Goal: Book appointment/travel/reservation

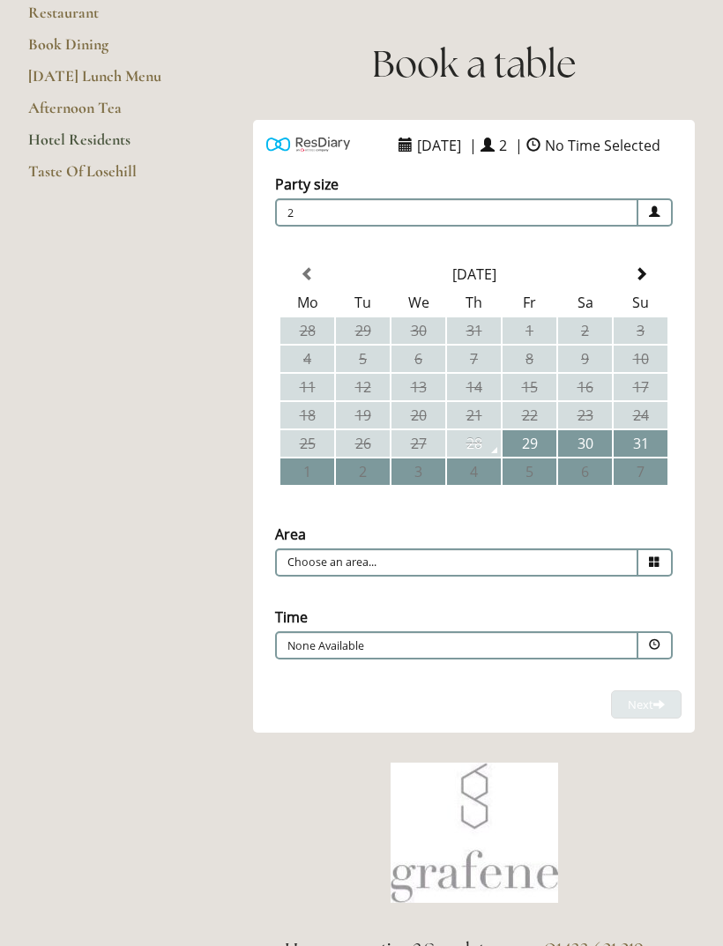
scroll to position [190, 0]
click at [636, 281] on span at bounding box center [641, 274] width 14 height 14
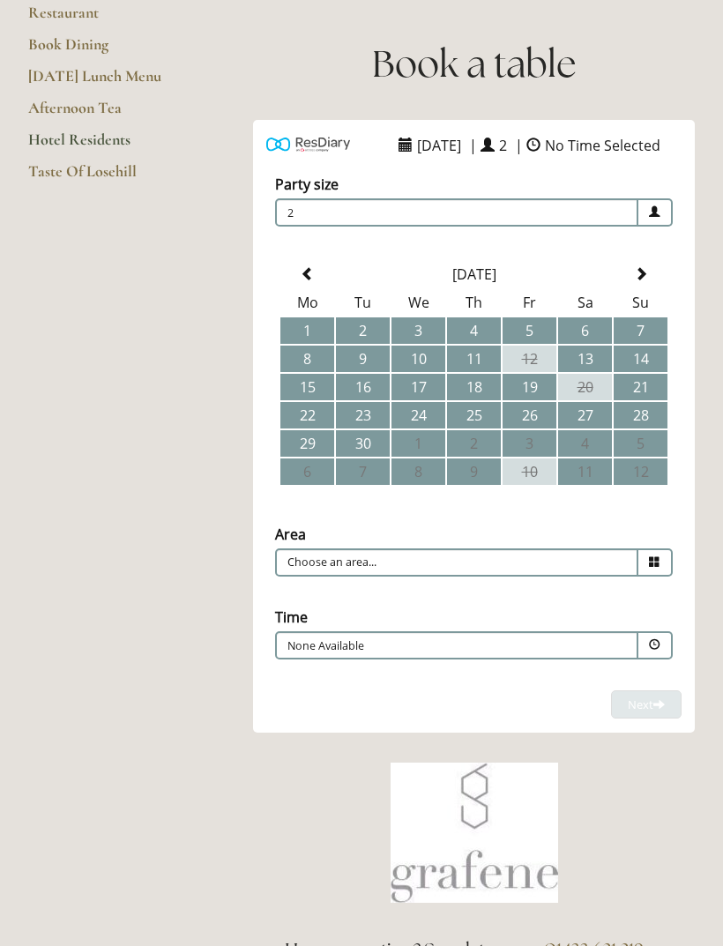
click at [363, 429] on td "23" at bounding box center [363, 415] width 54 height 26
click at [454, 653] on p "10:30" at bounding box center [414, 646] width 254 height 16
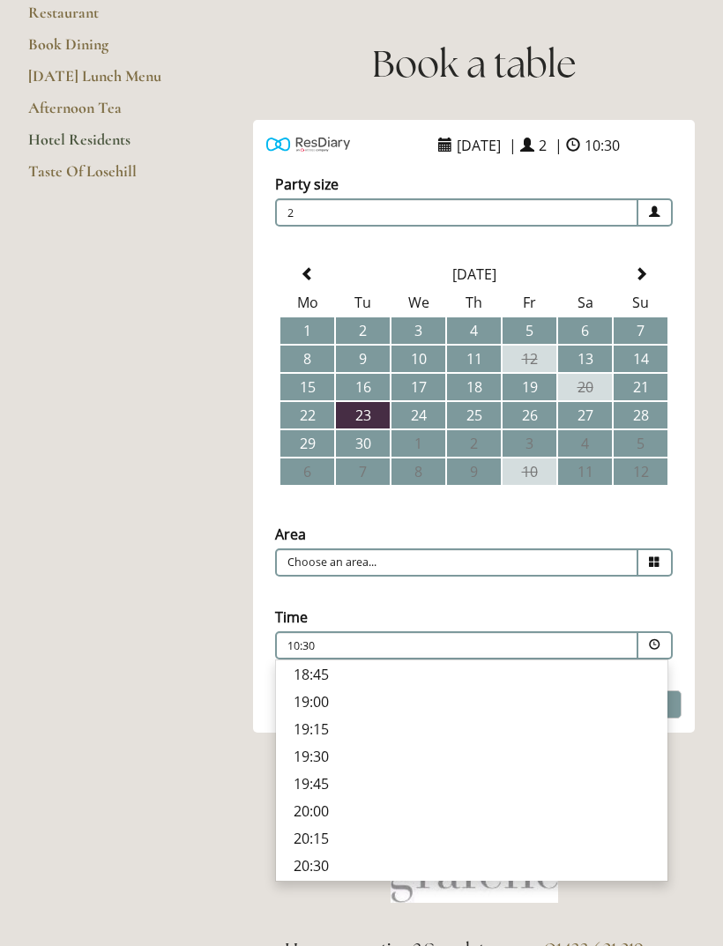
scroll to position [698, 0]
click at [513, 558] on input "Choose an area..." at bounding box center [456, 563] width 363 height 28
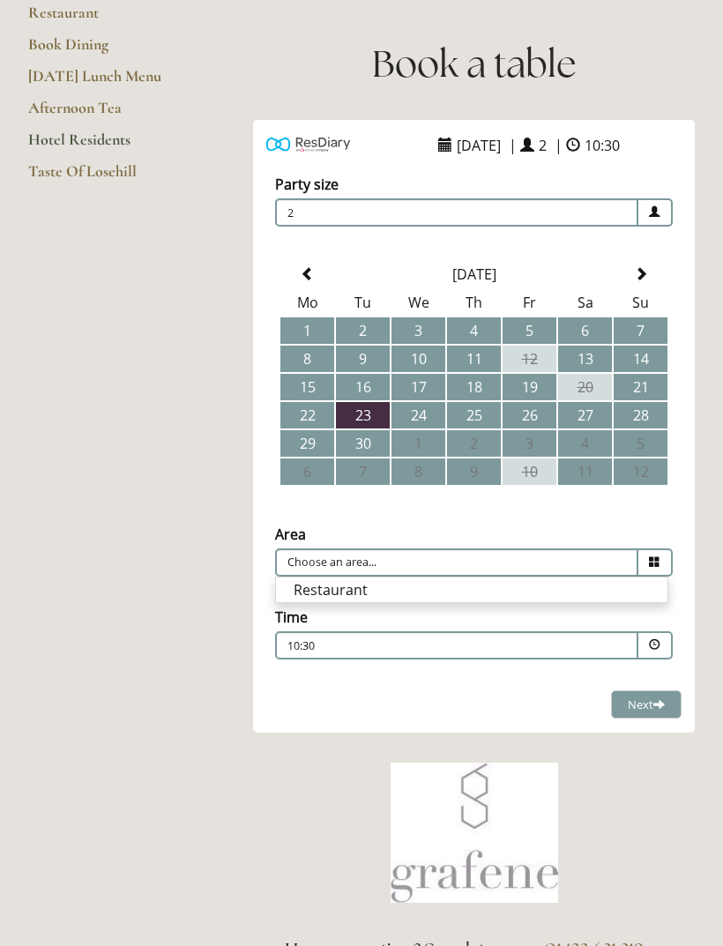
click at [347, 585] on li "Restaurant" at bounding box center [472, 590] width 392 height 25
type input "Restaurant"
click at [360, 642] on p "10:30" at bounding box center [414, 646] width 254 height 16
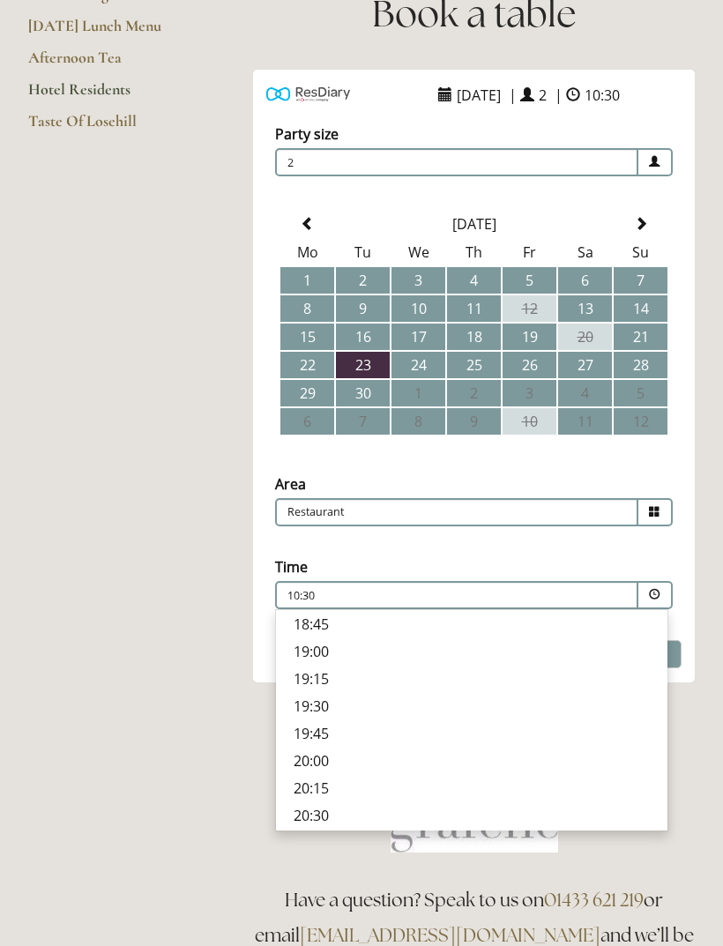
scroll to position [241, 0]
click at [313, 679] on p "19:15" at bounding box center [472, 678] width 356 height 19
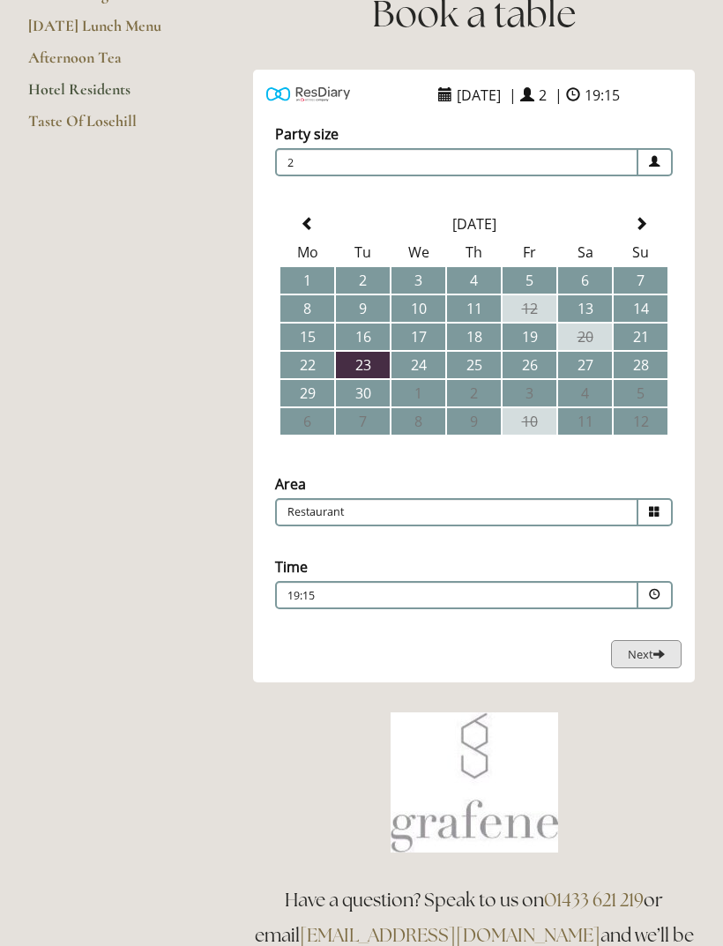
click at [644, 662] on span "Next" at bounding box center [646, 654] width 37 height 16
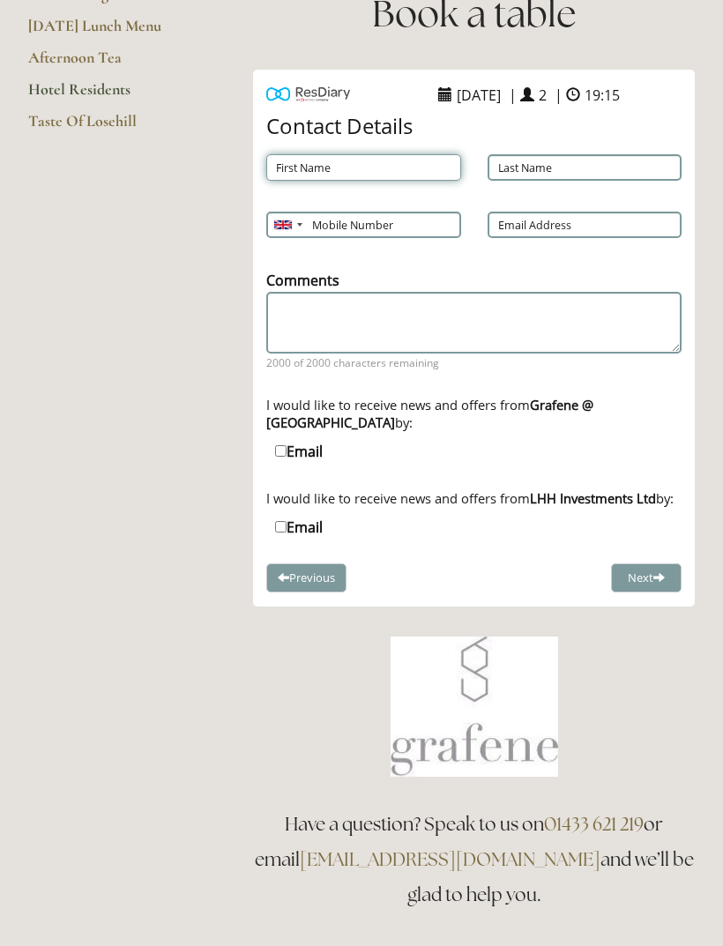
click at [332, 169] on input "First Name" at bounding box center [363, 167] width 195 height 26
type input "[PERSON_NAME]"
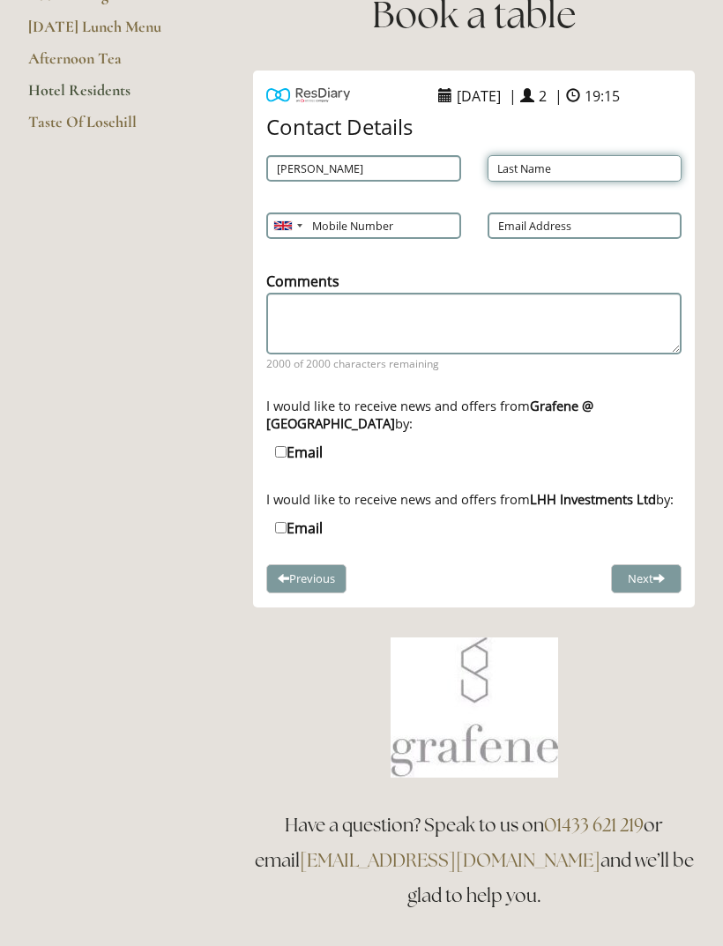
click at [566, 164] on input "Last Name" at bounding box center [585, 168] width 195 height 26
type input "[PERSON_NAME]"
click at [342, 224] on input "Mobile Number" at bounding box center [363, 226] width 195 height 26
type input "07715436433"
click at [533, 224] on input "Email Address" at bounding box center [585, 226] width 195 height 26
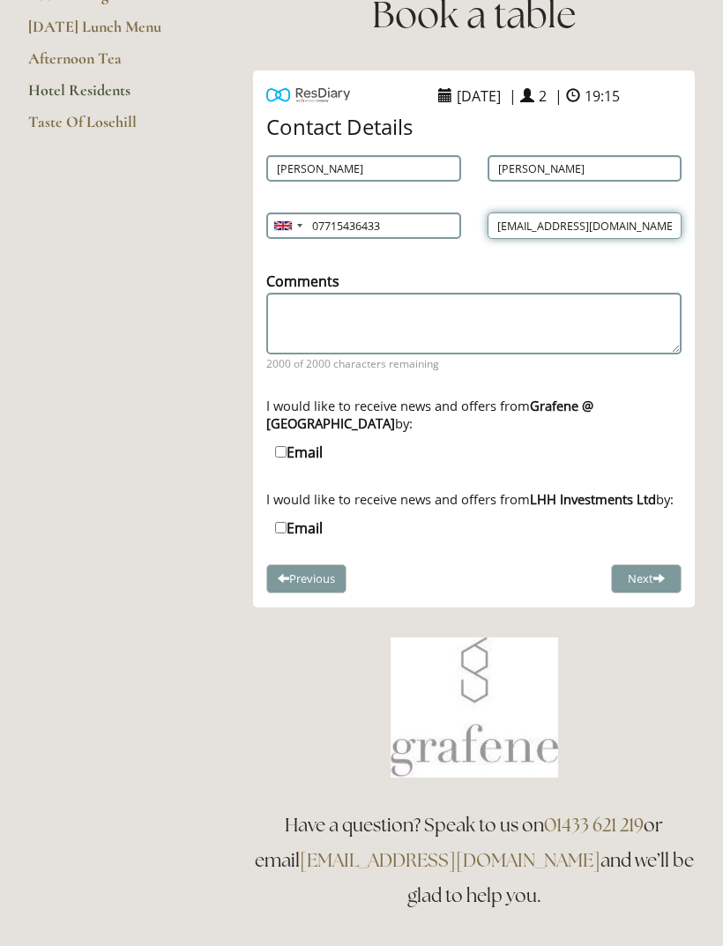
type input "[EMAIL_ADDRESS][DOMAIN_NAME]"
click at [279, 455] on input "Email" at bounding box center [280, 451] width 11 height 11
checkbox input "true"
click at [288, 538] on label "Email" at bounding box center [299, 528] width 48 height 19
click at [287, 534] on input "Email" at bounding box center [280, 527] width 11 height 11
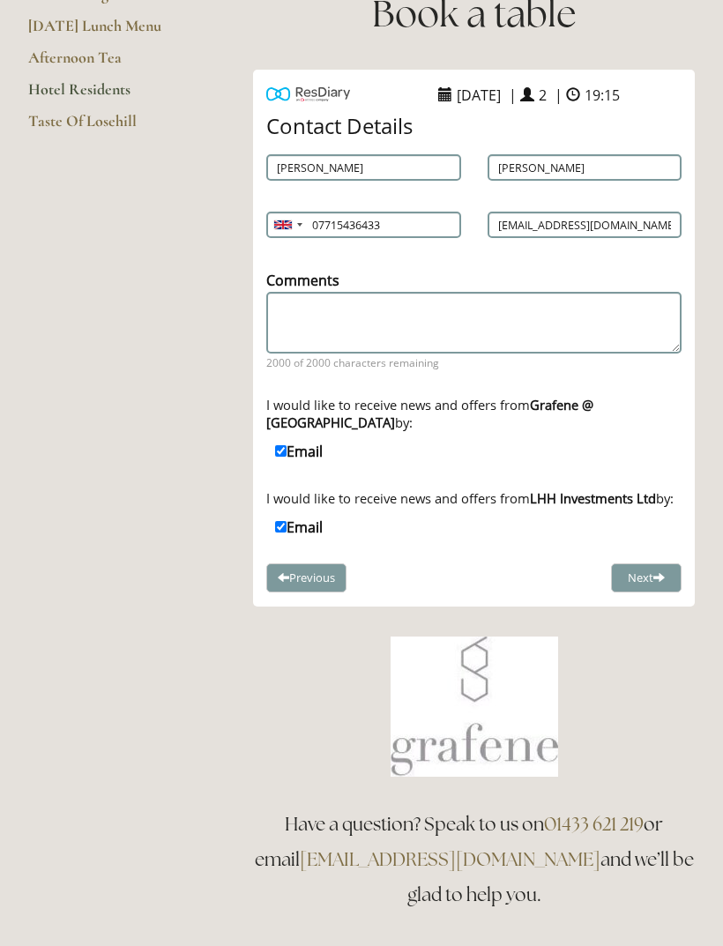
checkbox input "true"
click at [643, 594] on button "Next" at bounding box center [646, 578] width 71 height 29
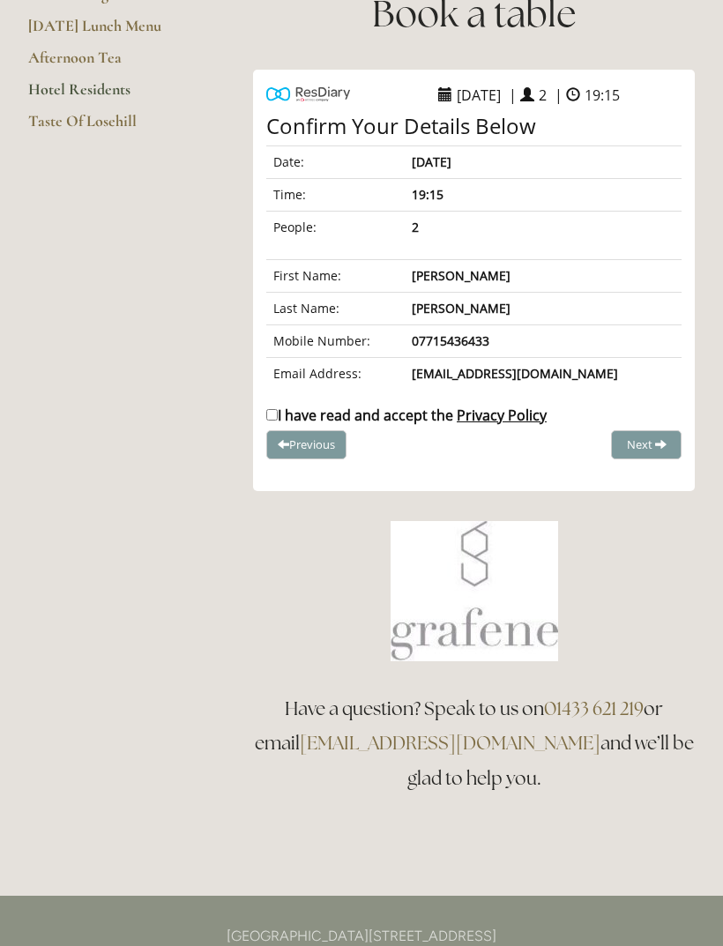
click at [278, 412] on input "I have read and accept the Privacy Policy" at bounding box center [271, 414] width 11 height 11
checkbox input "true"
click at [644, 433] on button "Complete Booking" at bounding box center [615, 444] width 134 height 29
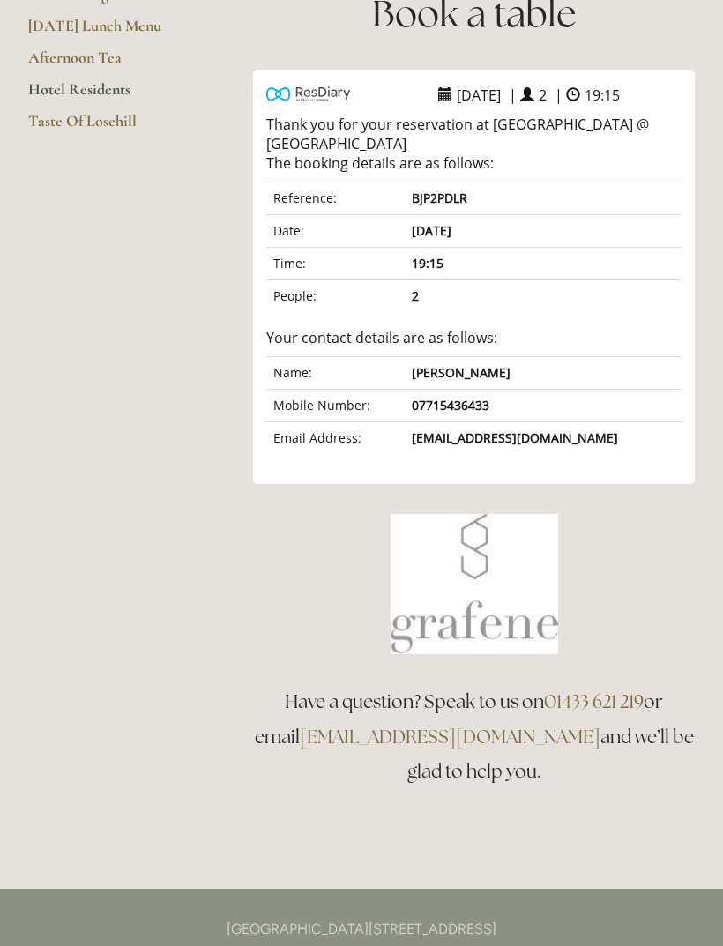
click at [65, 79] on link "Hotel Residents" at bounding box center [112, 95] width 168 height 32
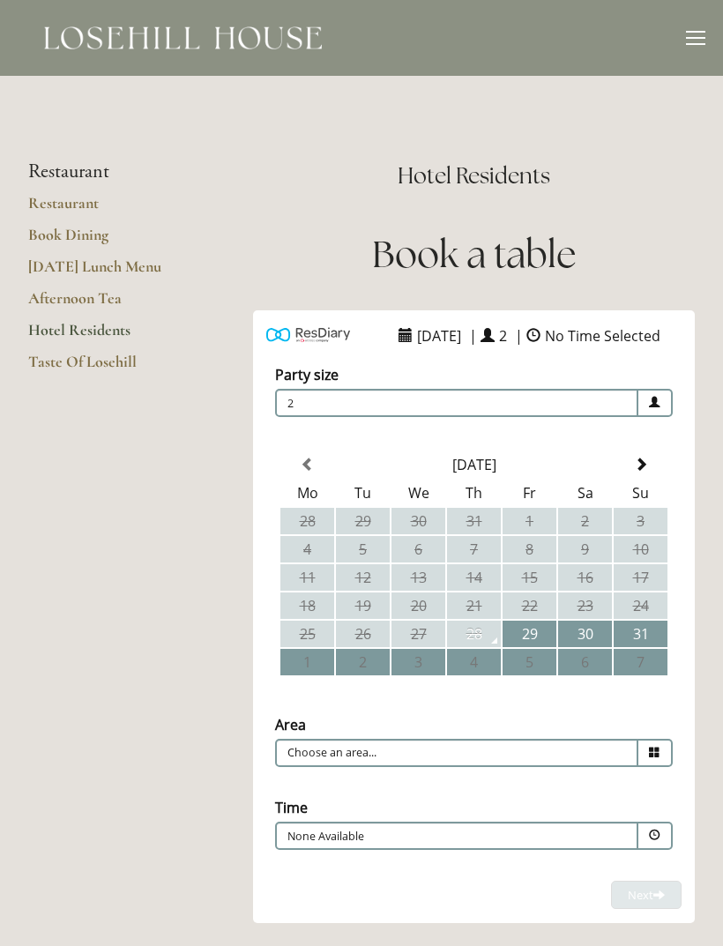
click at [638, 472] on span at bounding box center [641, 465] width 14 height 14
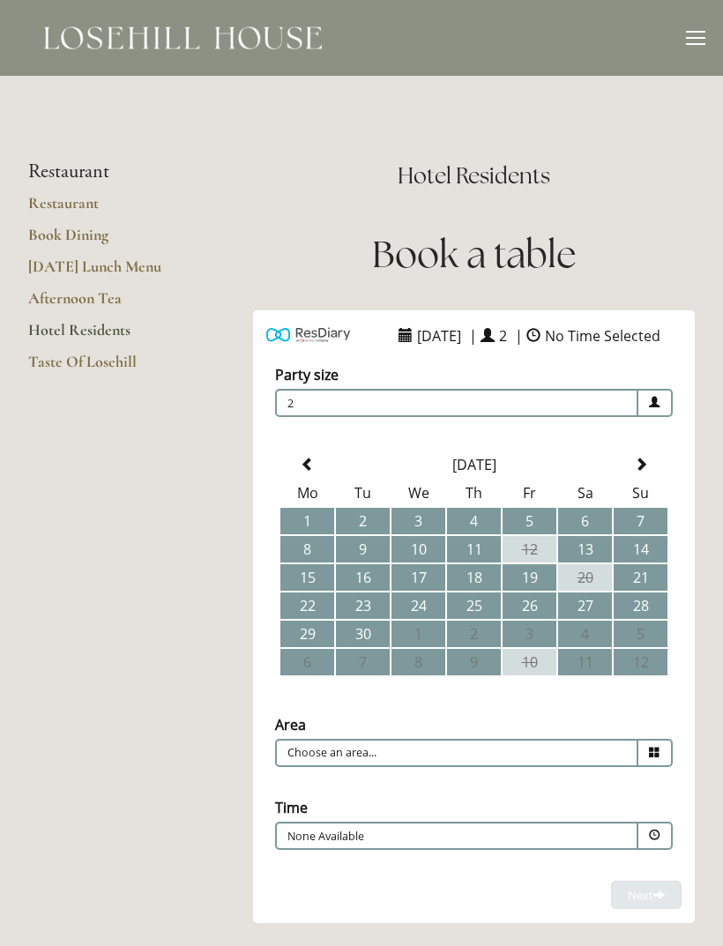
click at [423, 619] on td "24" at bounding box center [419, 606] width 54 height 26
click at [466, 609] on td "25" at bounding box center [474, 606] width 54 height 26
click at [431, 604] on td "24" at bounding box center [419, 606] width 54 height 26
click at [648, 758] on span at bounding box center [655, 753] width 34 height 28
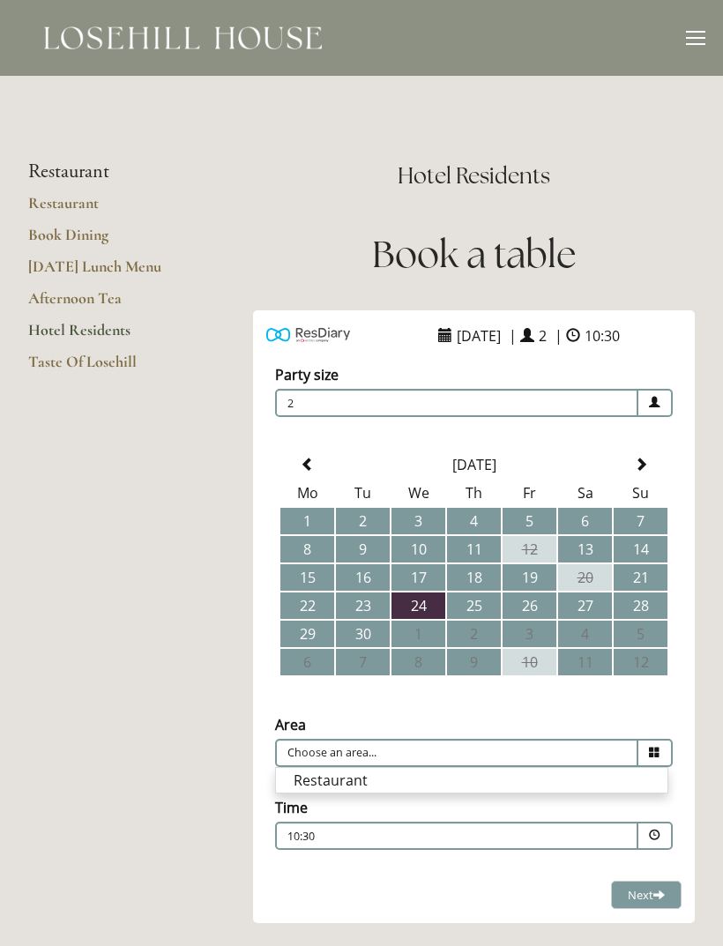
click at [376, 785] on li "Restaurant" at bounding box center [472, 780] width 392 height 25
type input "Restaurant"
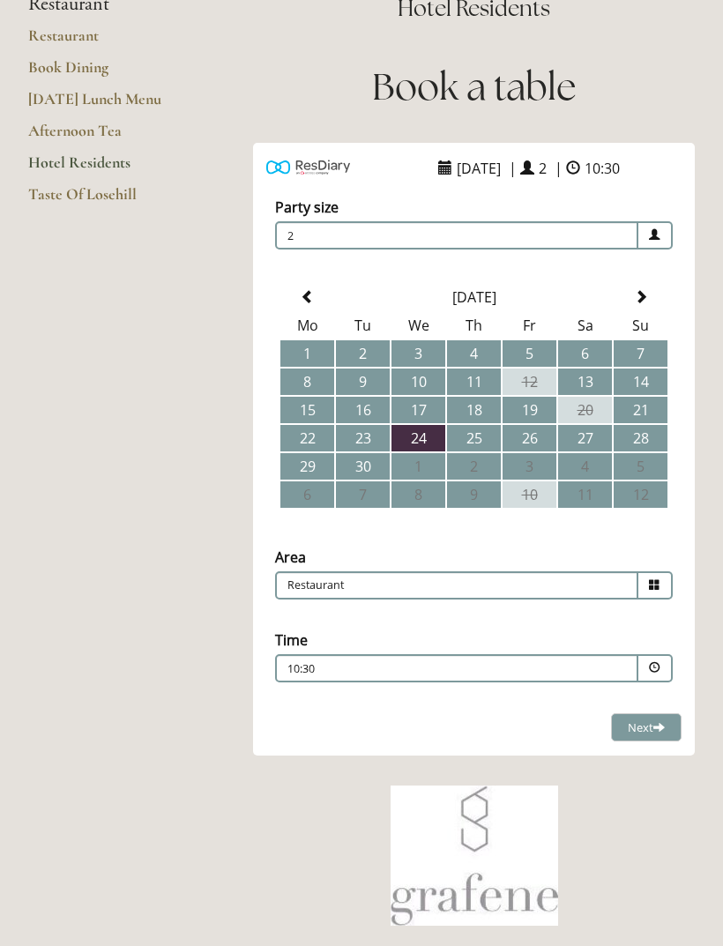
scroll to position [168, 0]
click at [346, 670] on p "10:30" at bounding box center [414, 669] width 254 height 16
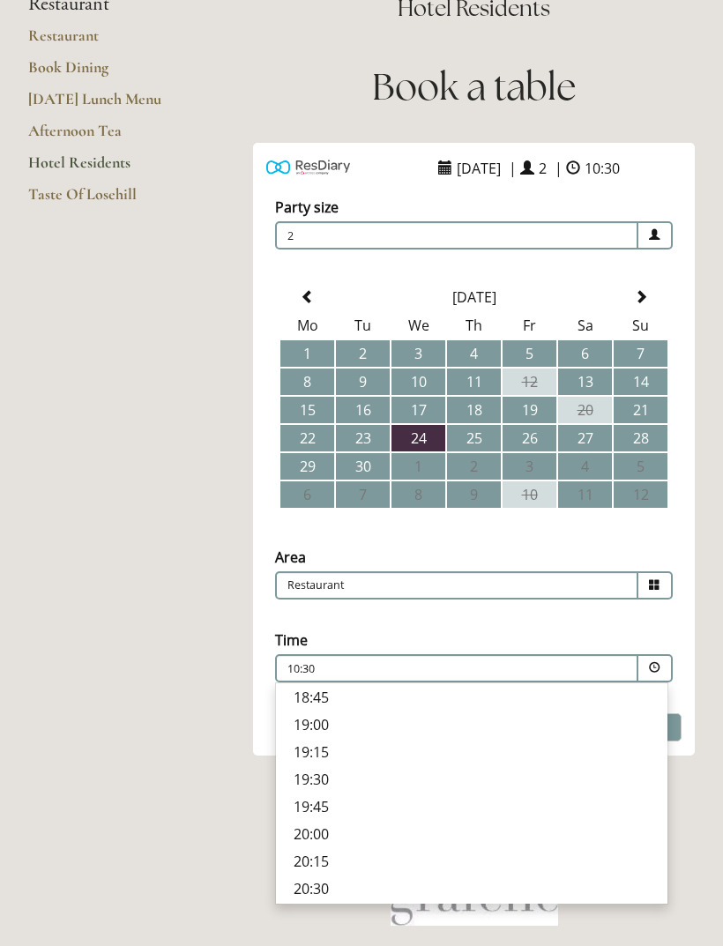
scroll to position [698, 0]
click at [312, 747] on p "19:15" at bounding box center [472, 752] width 356 height 19
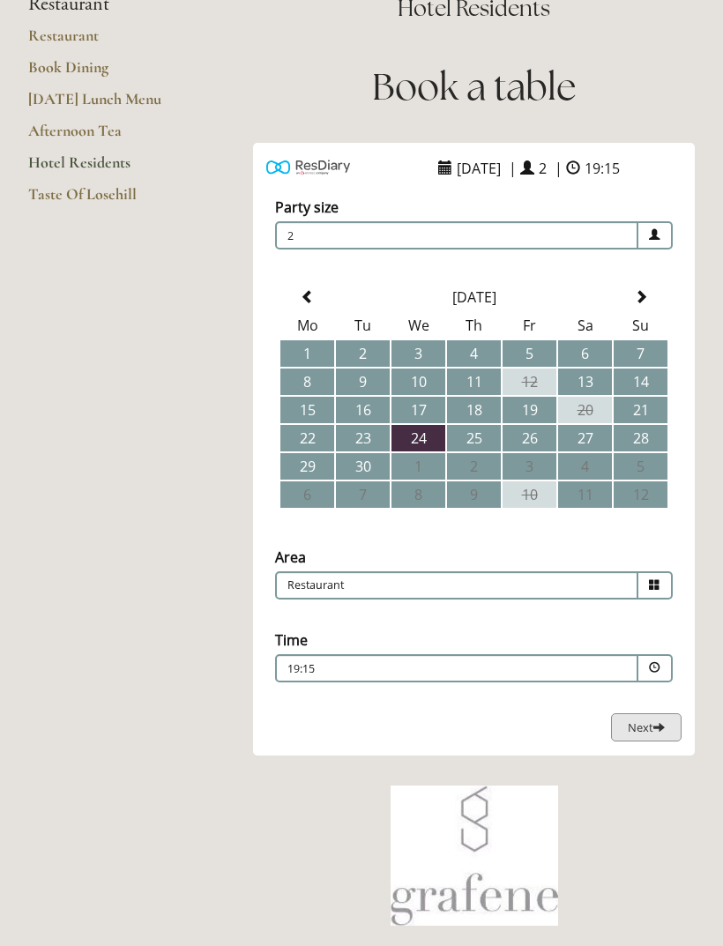
click at [643, 723] on span "Next" at bounding box center [646, 728] width 37 height 16
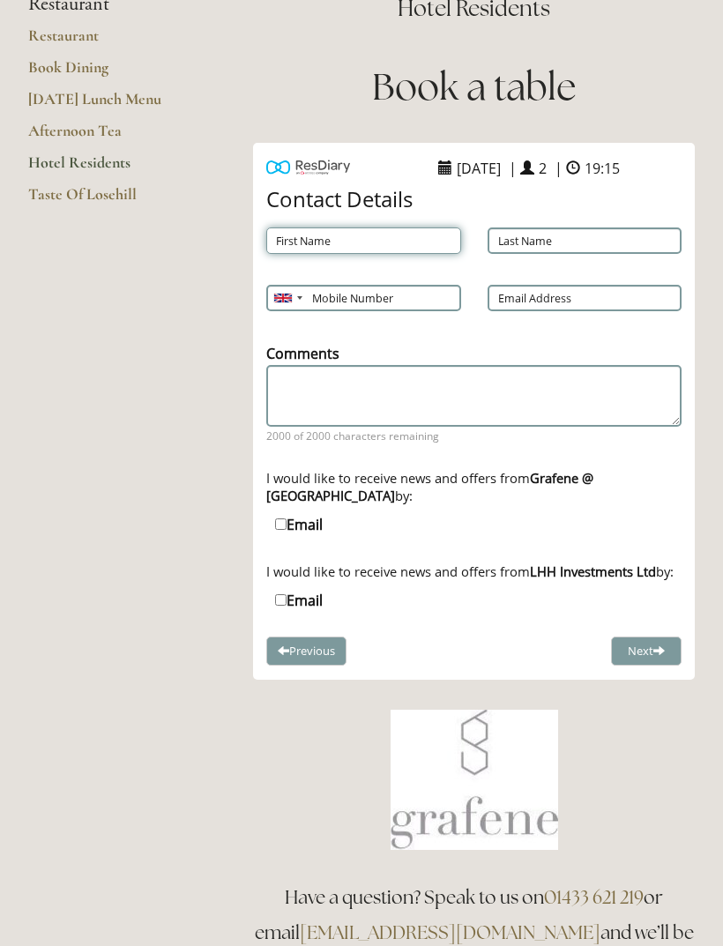
click at [340, 237] on input "First Name" at bounding box center [363, 241] width 195 height 26
type input "[PERSON_NAME]"
click at [541, 235] on input "Last Name" at bounding box center [585, 241] width 195 height 26
type input "[PERSON_NAME]"
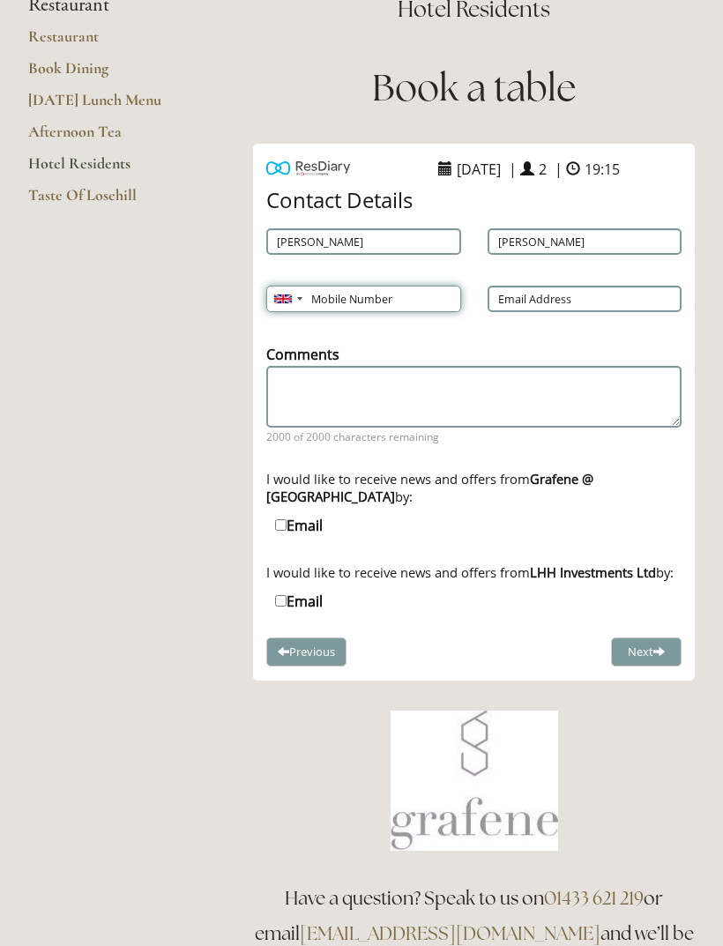
click at [342, 291] on input "Mobile Number" at bounding box center [363, 299] width 195 height 26
type input "07715436433"
click at [539, 295] on input "Email Address" at bounding box center [585, 299] width 195 height 26
type input "[EMAIL_ADDRESS][DOMAIN_NAME]"
click at [287, 529] on input "Email" at bounding box center [280, 524] width 11 height 11
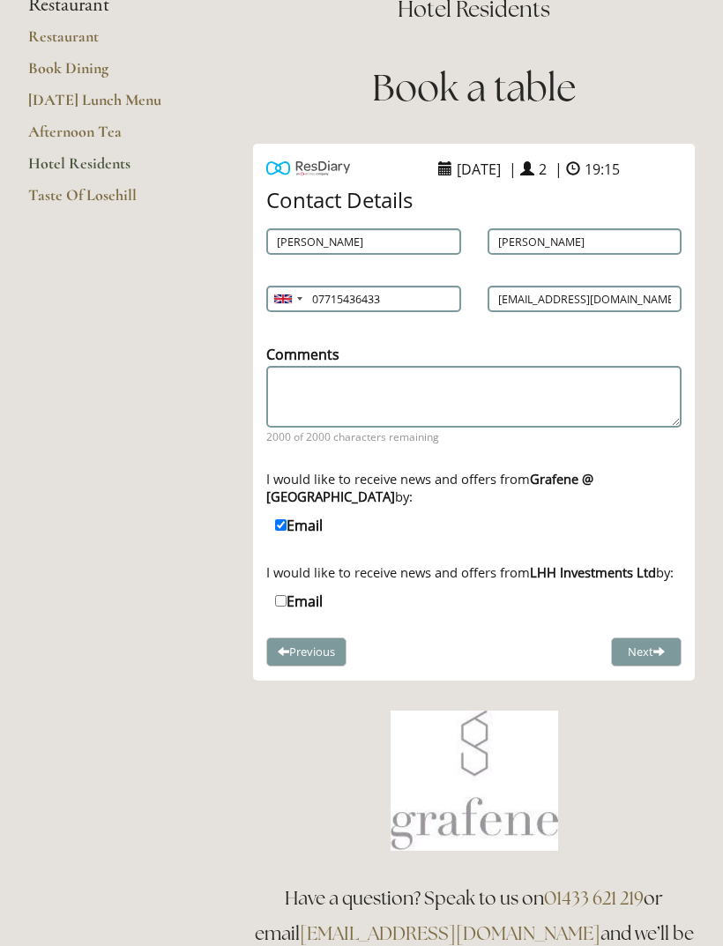
checkbox input "true"
click at [280, 607] on input "Email" at bounding box center [280, 600] width 11 height 11
checkbox input "true"
click at [648, 667] on button "Next" at bounding box center [646, 652] width 71 height 29
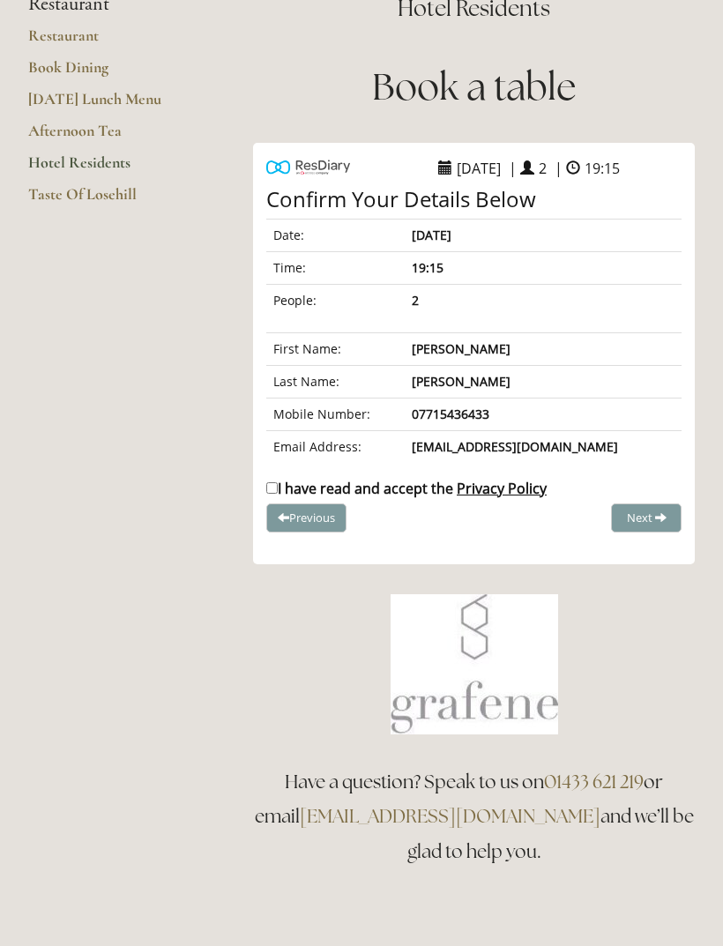
click at [269, 494] on input "I have read and accept the Privacy Policy" at bounding box center [271, 487] width 11 height 11
checkbox input "true"
click at [619, 513] on span "Complete Booking" at bounding box center [607, 518] width 97 height 16
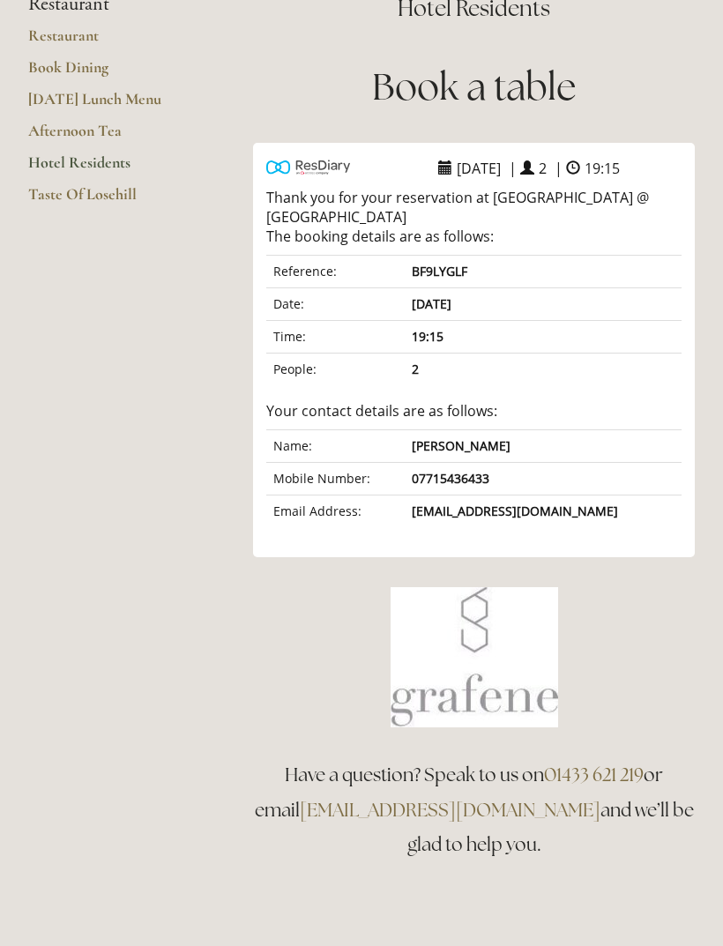
click at [90, 155] on link "Hotel Residents" at bounding box center [112, 169] width 168 height 32
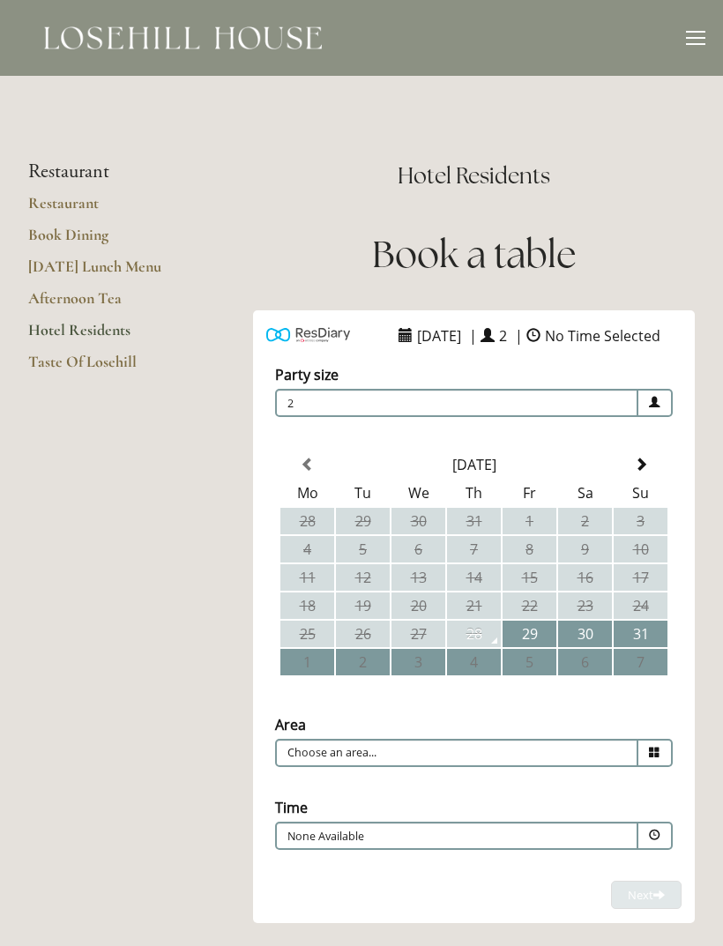
click at [643, 472] on span at bounding box center [641, 465] width 14 height 14
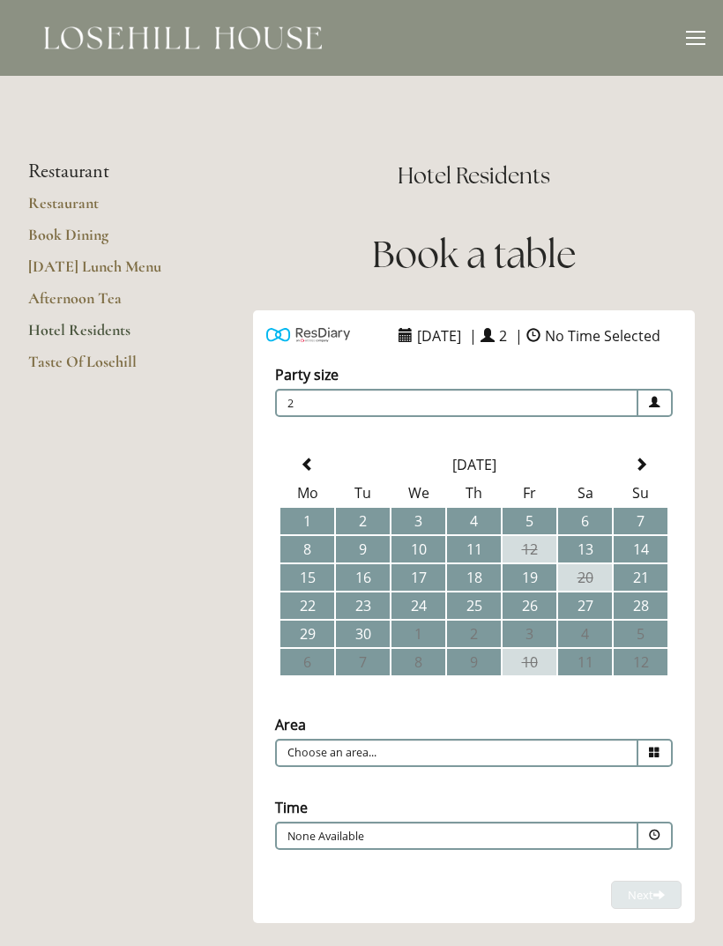
click at [478, 619] on td "25" at bounding box center [474, 606] width 54 height 26
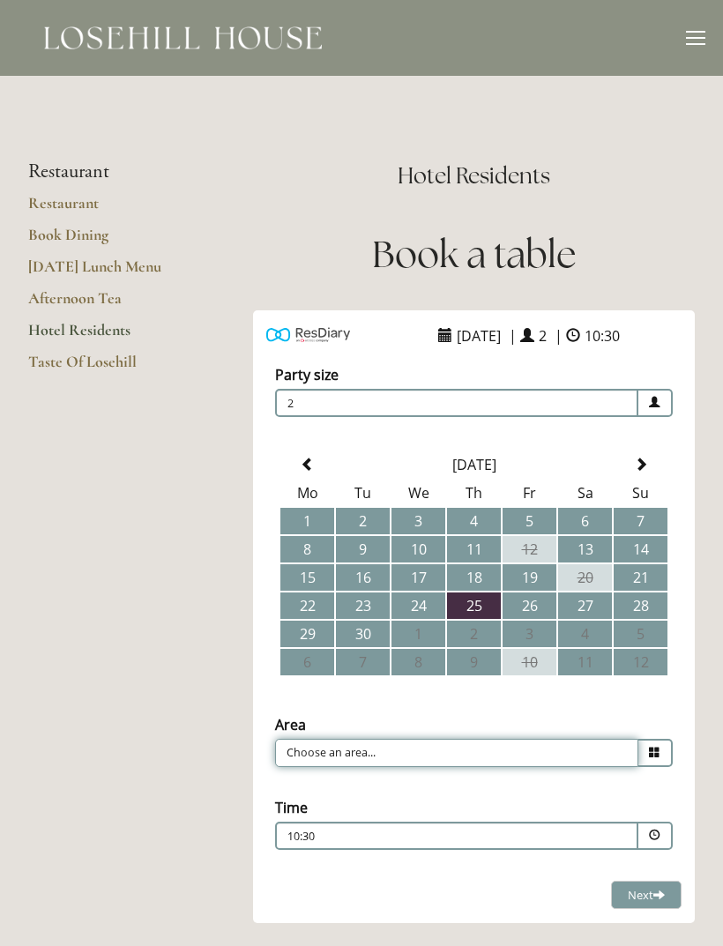
click at [638, 747] on input "Choose an area..." at bounding box center [456, 753] width 363 height 28
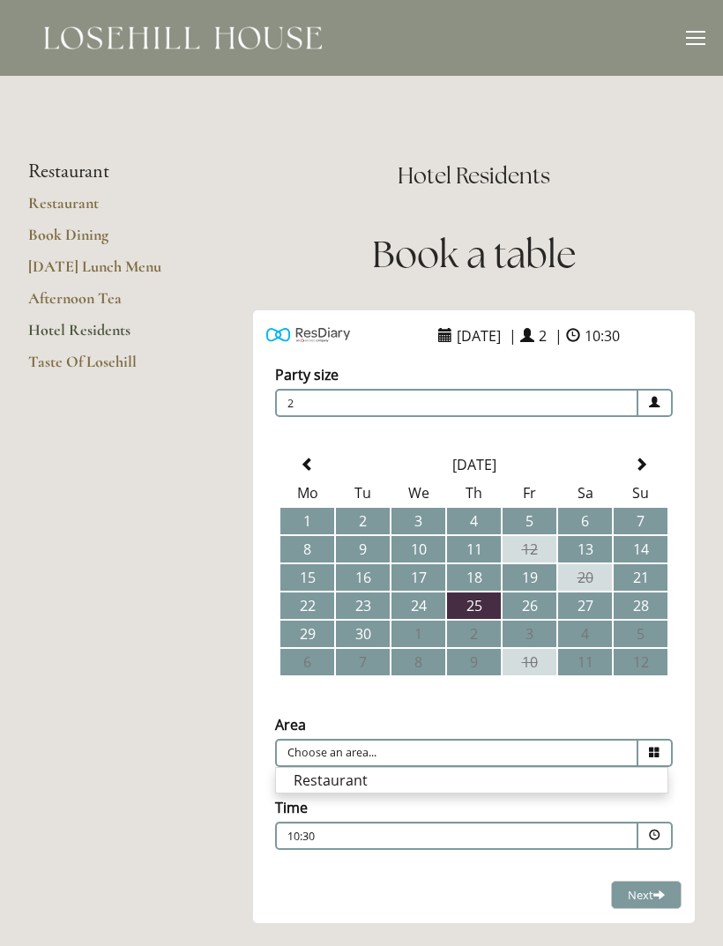
click at [357, 788] on li "Restaurant" at bounding box center [472, 780] width 392 height 25
type input "Restaurant"
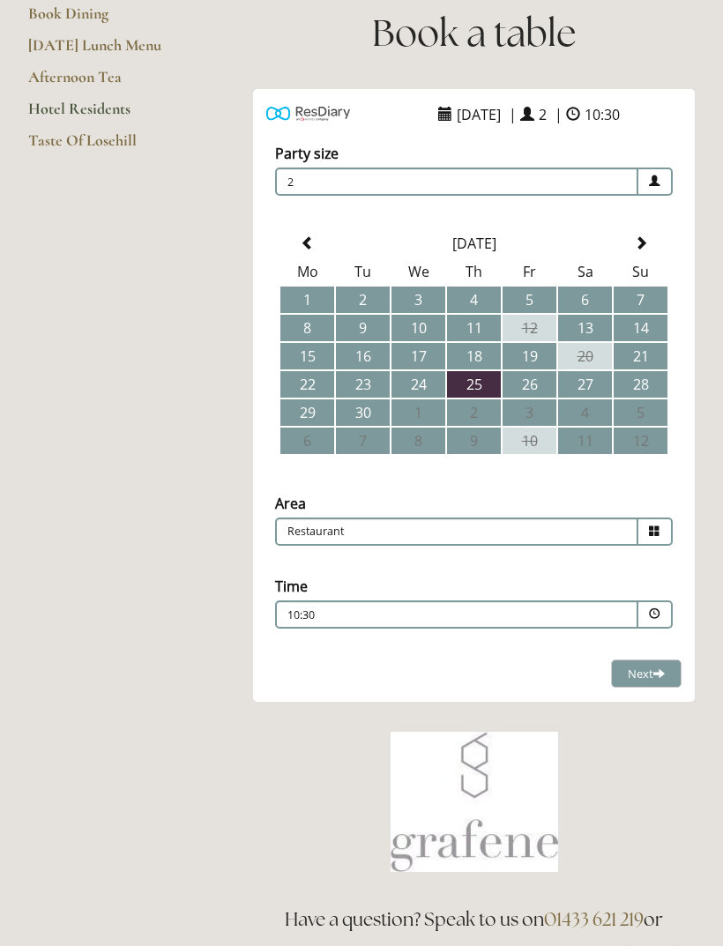
scroll to position [221, 0]
click at [361, 618] on p "10:30" at bounding box center [414, 616] width 254 height 16
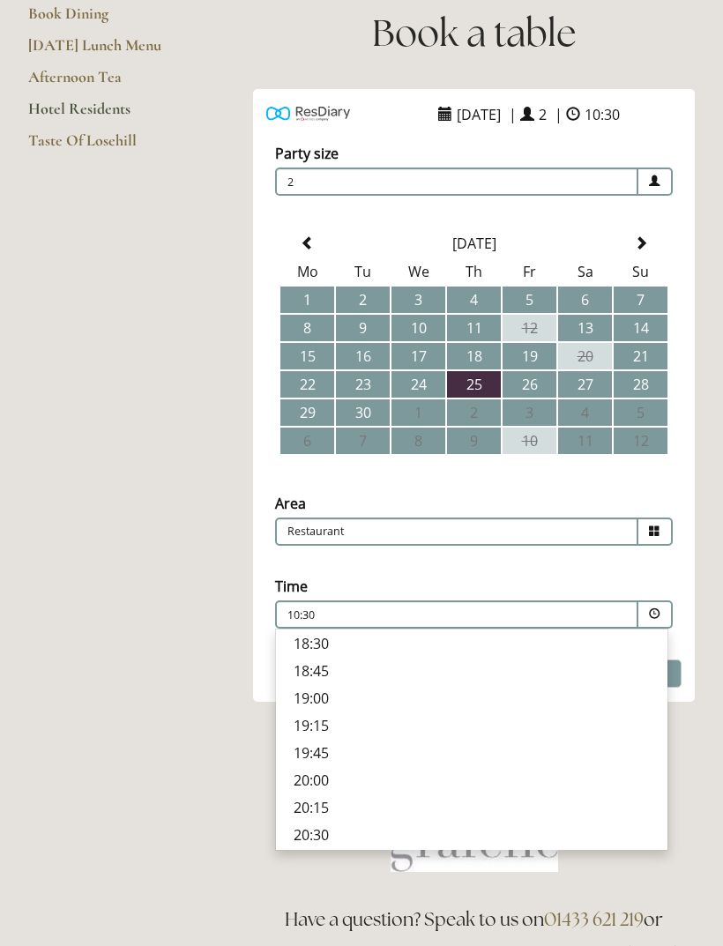
scroll to position [665, 0]
click at [317, 732] on p "19:15" at bounding box center [472, 725] width 356 height 19
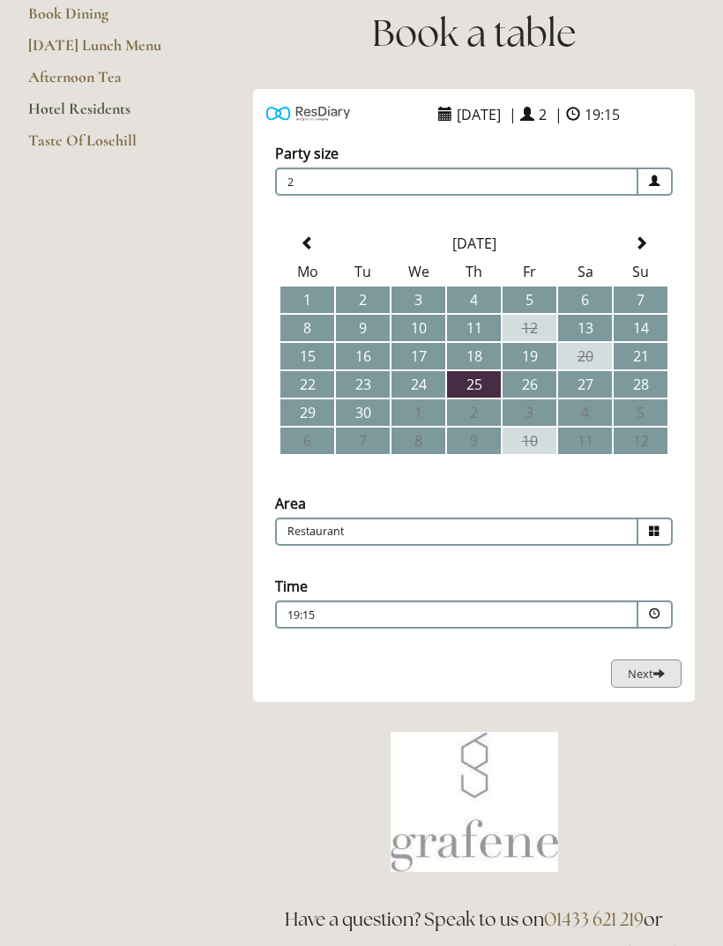
click at [646, 669] on span "Next" at bounding box center [646, 674] width 37 height 16
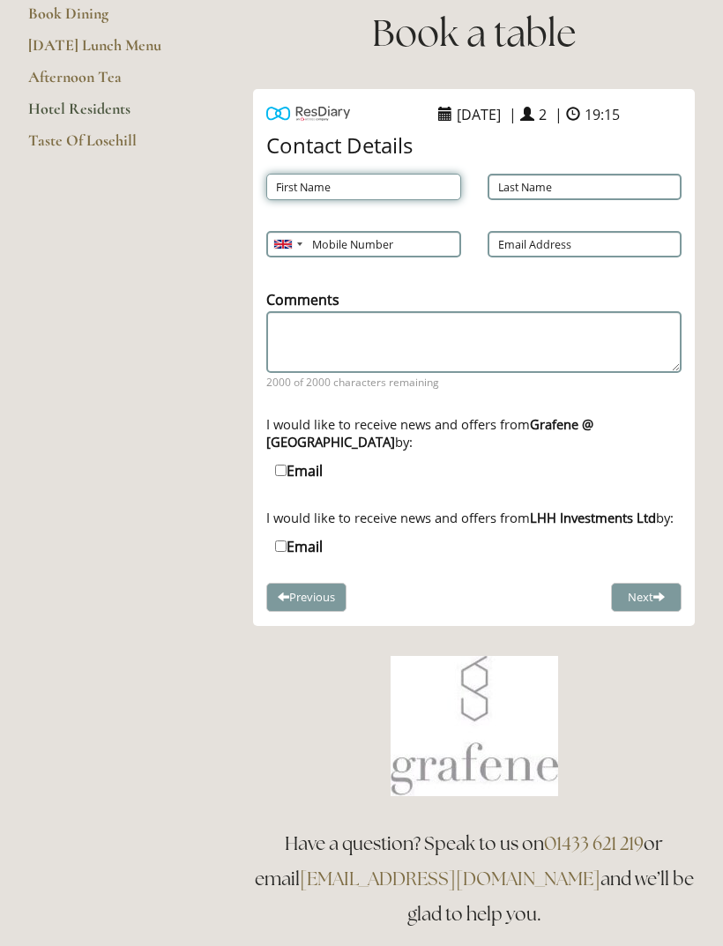
click at [326, 183] on input "First Name" at bounding box center [363, 187] width 195 height 26
type input "[PERSON_NAME]"
click at [531, 183] on input "Last Name" at bounding box center [585, 188] width 195 height 26
type input "[PERSON_NAME]"
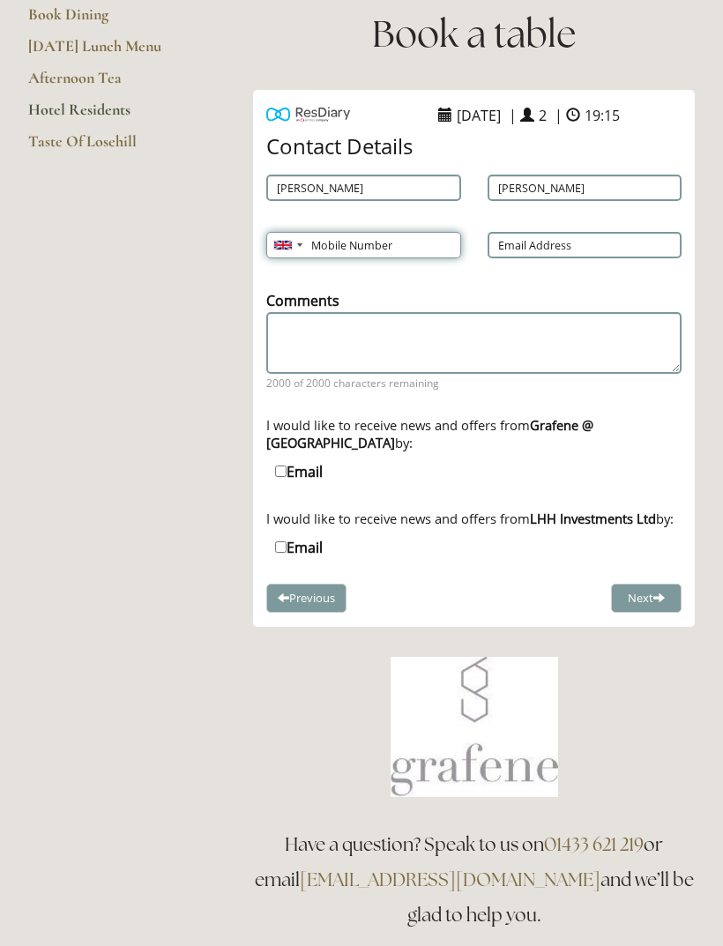
click at [361, 236] on input "Mobile Number" at bounding box center [363, 245] width 195 height 26
type input "07715436433"
click at [536, 236] on input "Email Address" at bounding box center [585, 245] width 195 height 26
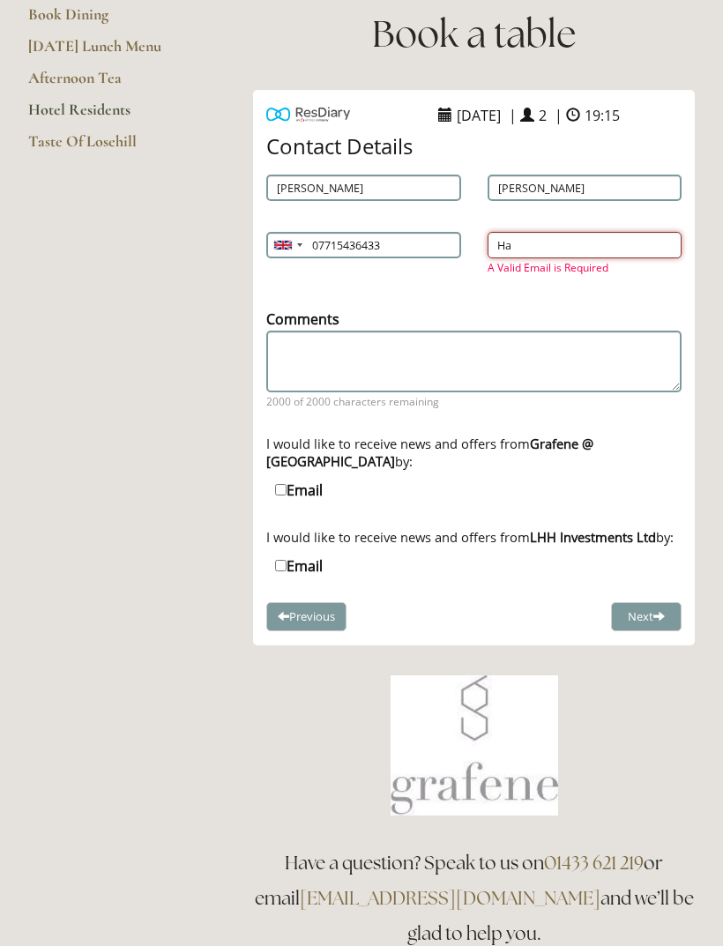
type input "H"
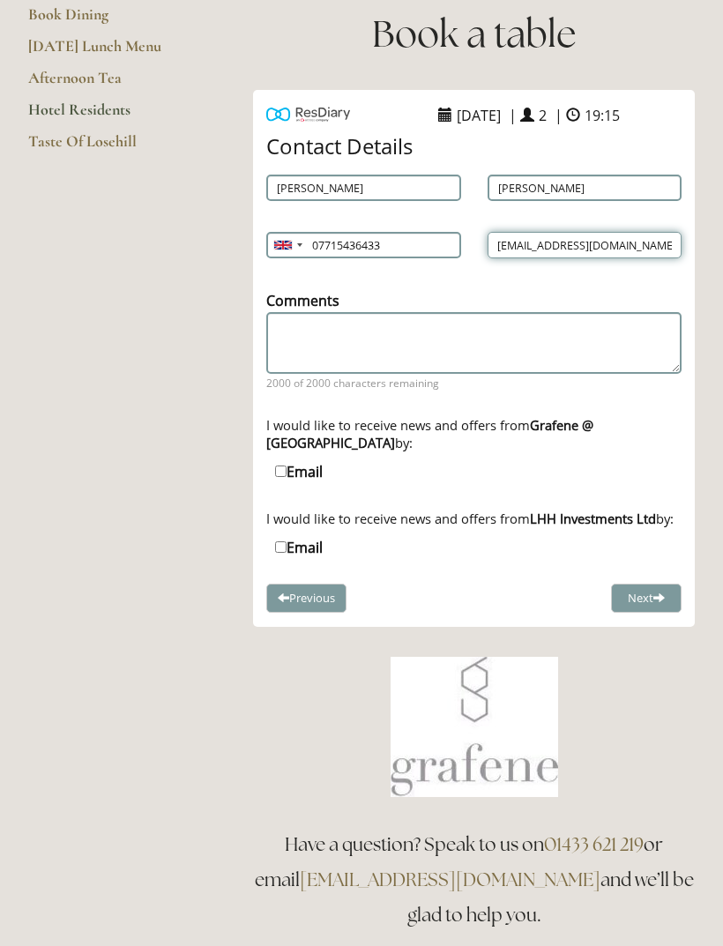
type input "[EMAIL_ADDRESS][DOMAIN_NAME]"
click at [285, 477] on input "Email" at bounding box center [280, 471] width 11 height 11
checkbox input "true"
click at [280, 553] on input "Email" at bounding box center [280, 546] width 11 height 11
checkbox input "true"
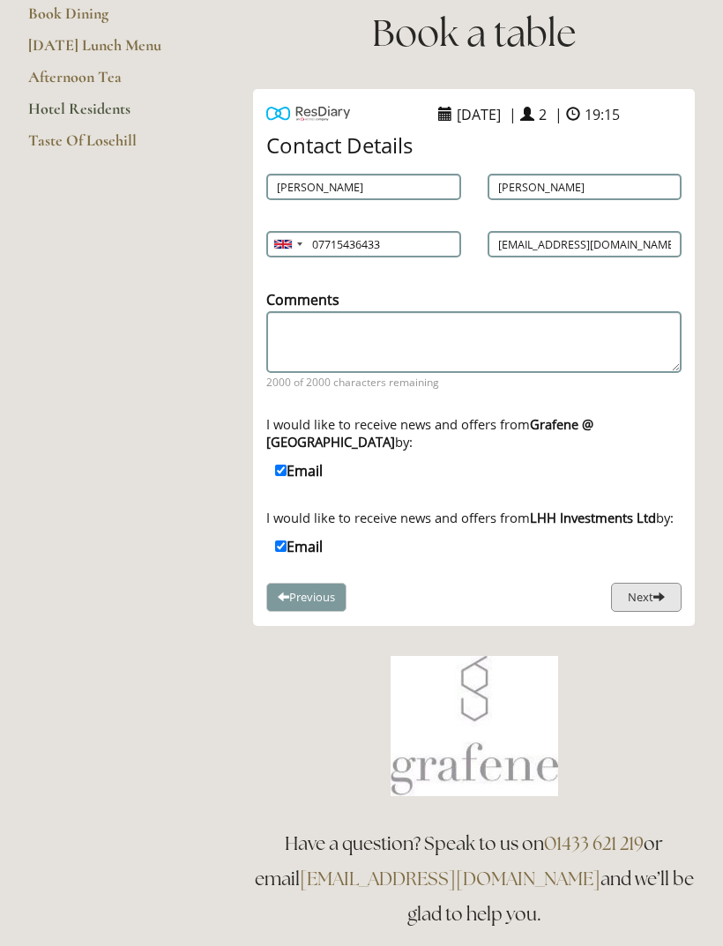
click at [634, 613] on button "Next" at bounding box center [646, 598] width 71 height 29
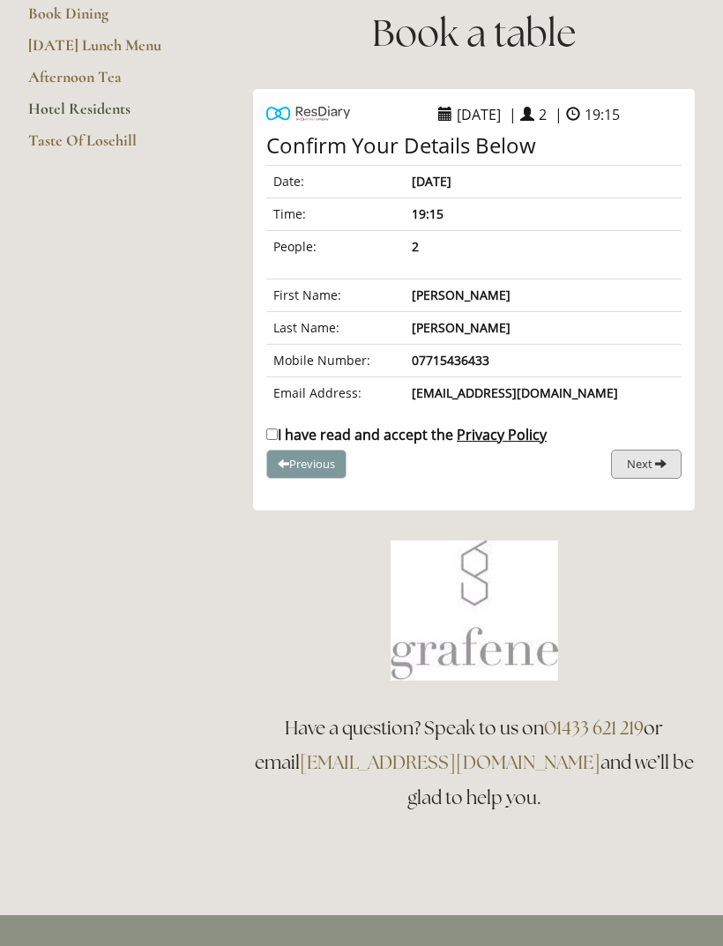
click at [648, 461] on span "Next" at bounding box center [640, 464] width 26 height 16
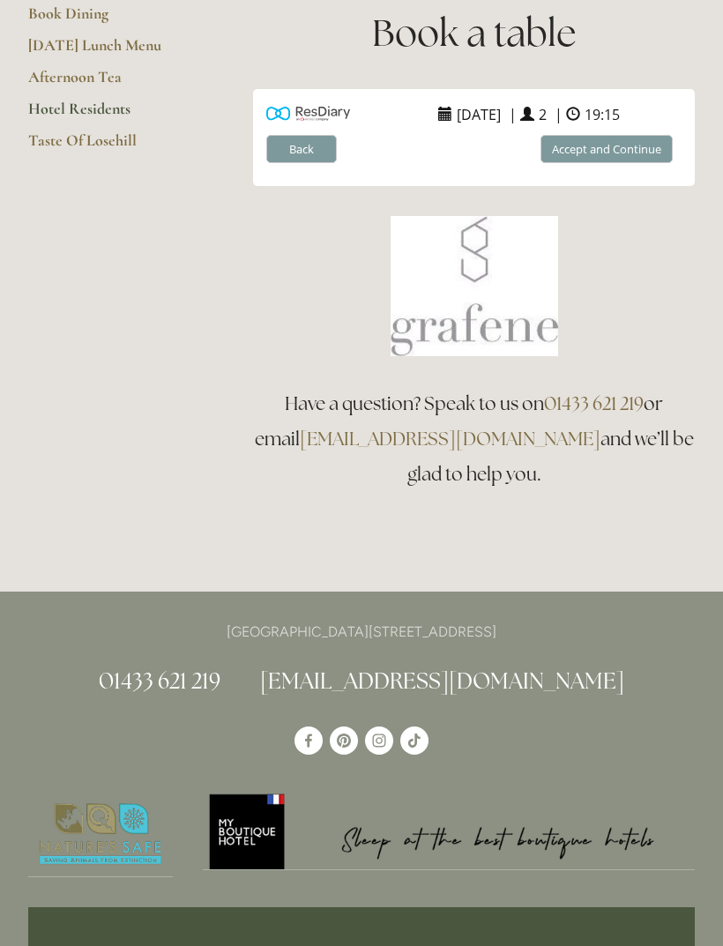
click at [594, 143] on button "Accept and Continue" at bounding box center [607, 149] width 132 height 29
